Goal: Transaction & Acquisition: Purchase product/service

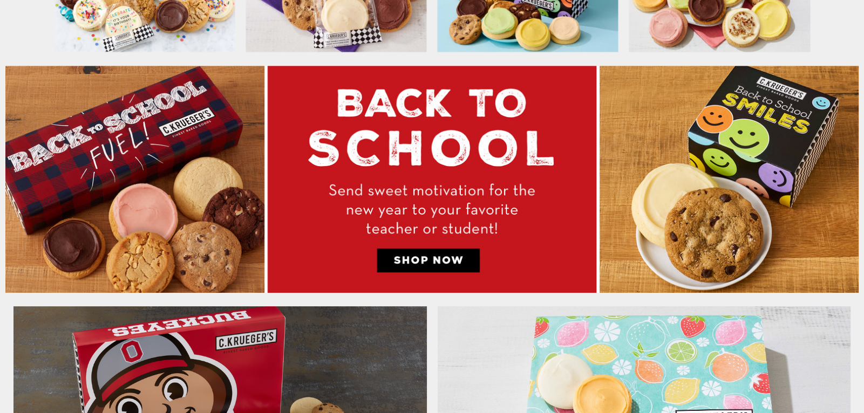
scroll to position [593, 0]
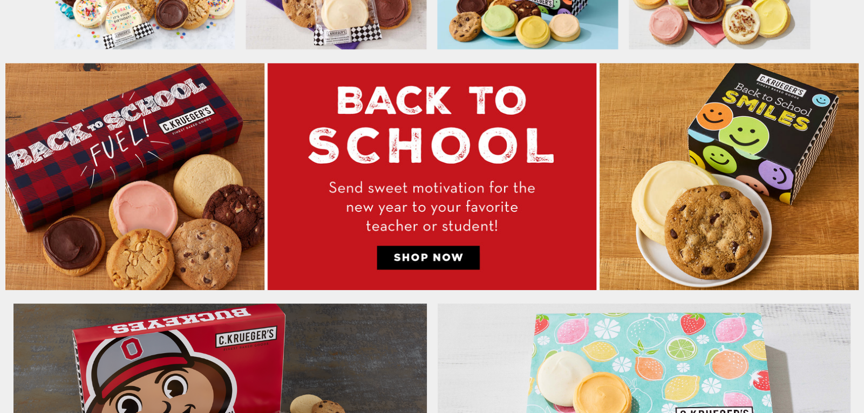
click at [443, 255] on img at bounding box center [431, 176] width 853 height 227
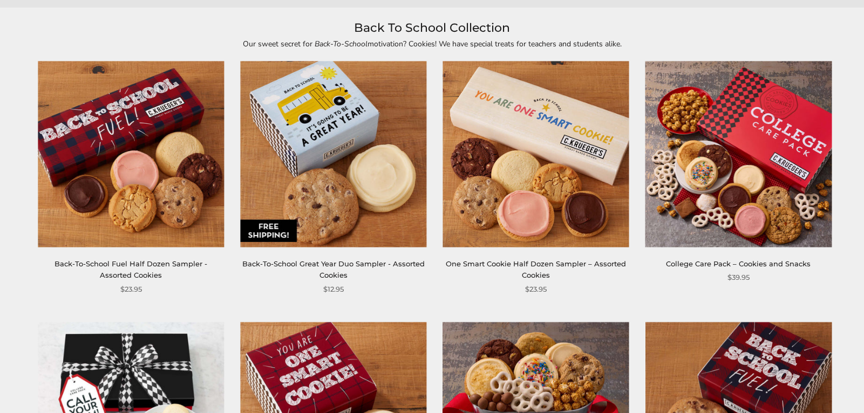
scroll to position [143, 0]
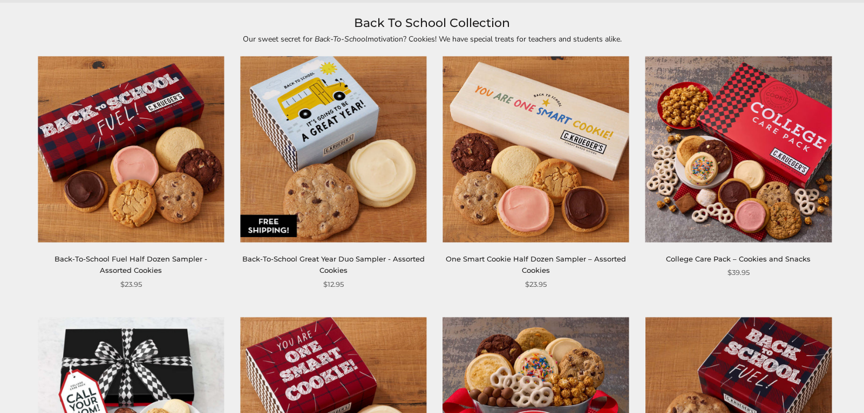
click at [346, 187] on img at bounding box center [333, 150] width 186 height 186
